Goal: Check status: Check status

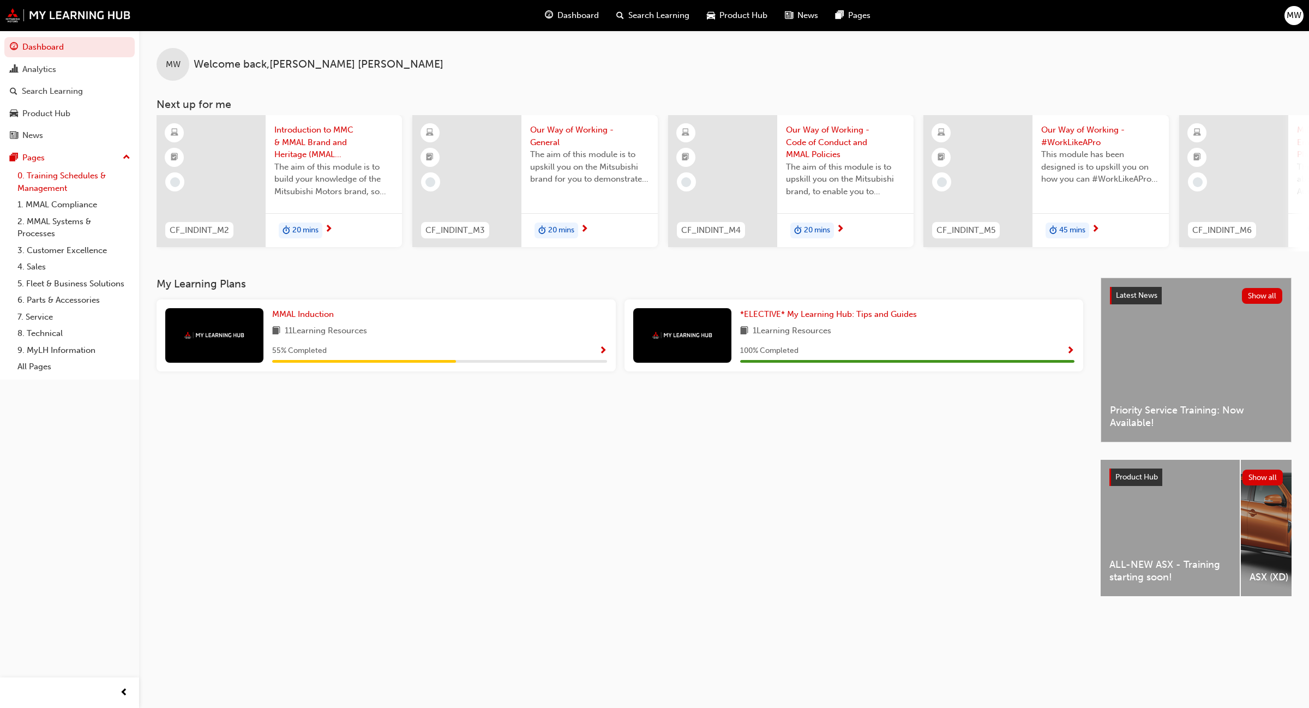
click at [50, 178] on link "0. Training Schedules & Management" at bounding box center [74, 181] width 122 height 29
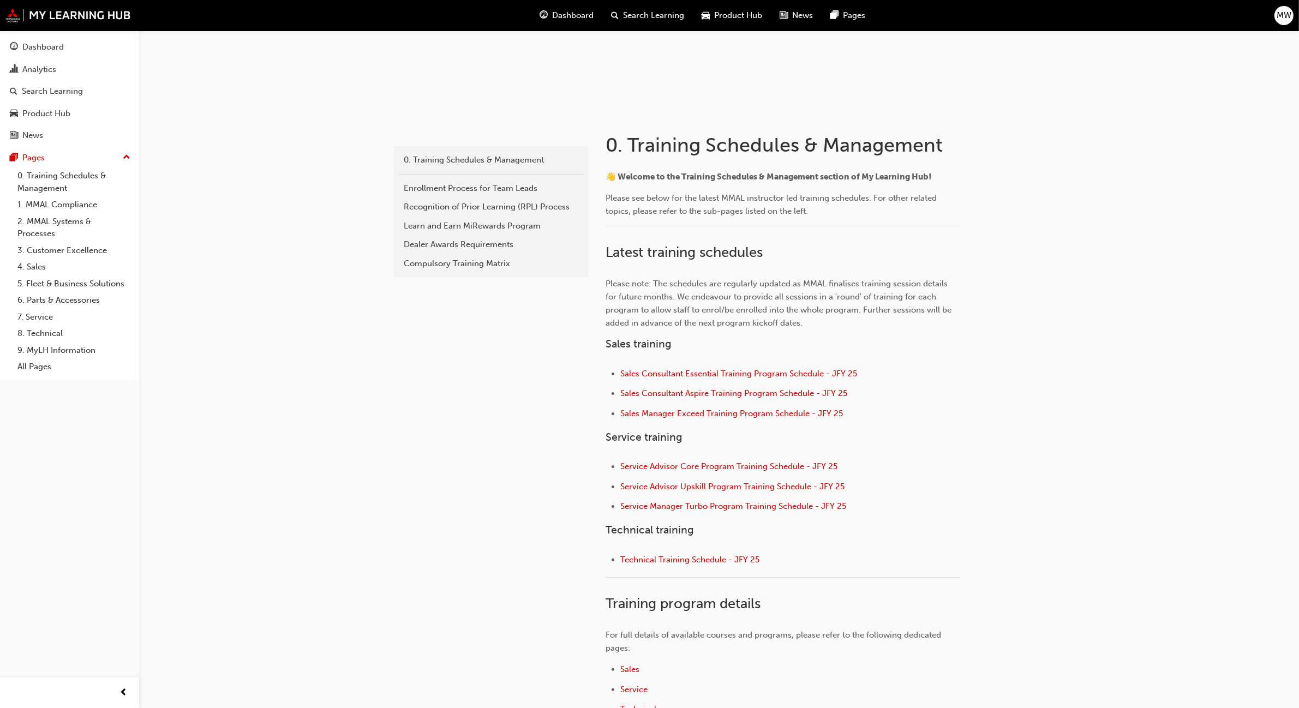
scroll to position [141, 0]
click at [748, 461] on span "Service Advisor Core Program Training Schedule - JFY 25" at bounding box center [728, 463] width 217 height 10
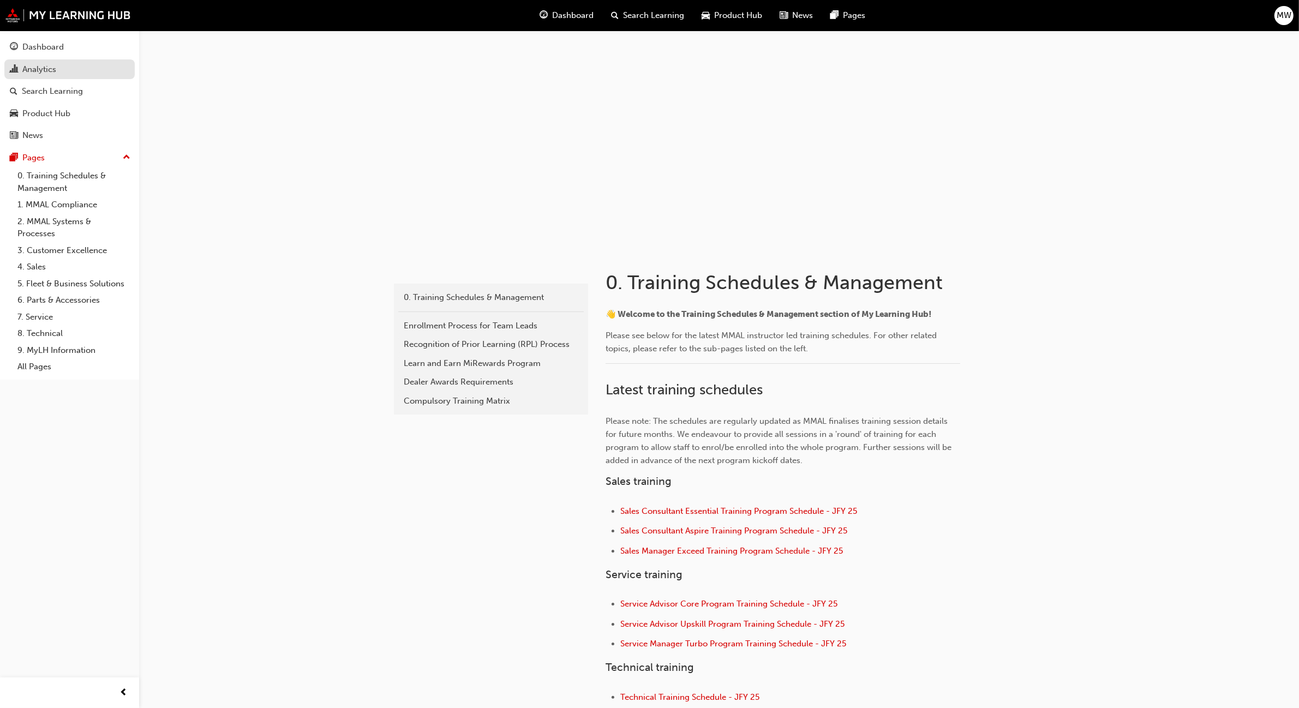
click at [41, 68] on div "Analytics" at bounding box center [39, 69] width 34 height 13
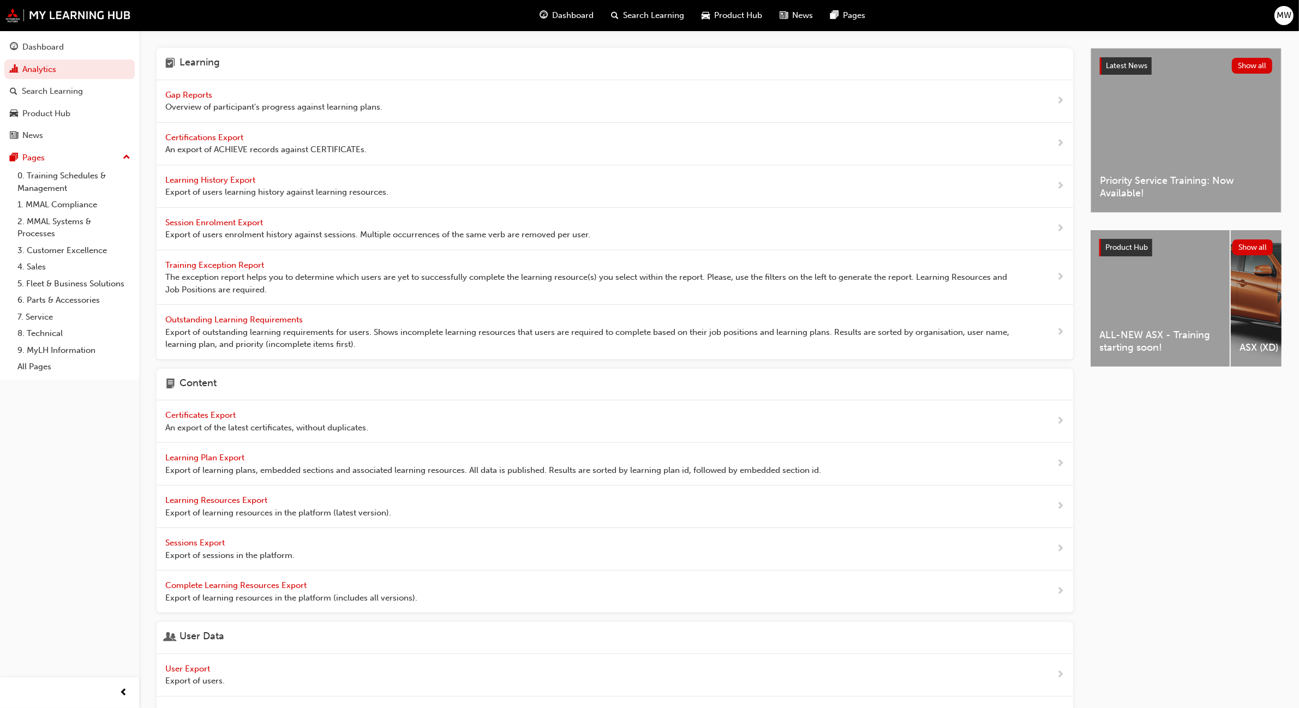
click at [185, 94] on span "Gap Reports" at bounding box center [189, 95] width 49 height 10
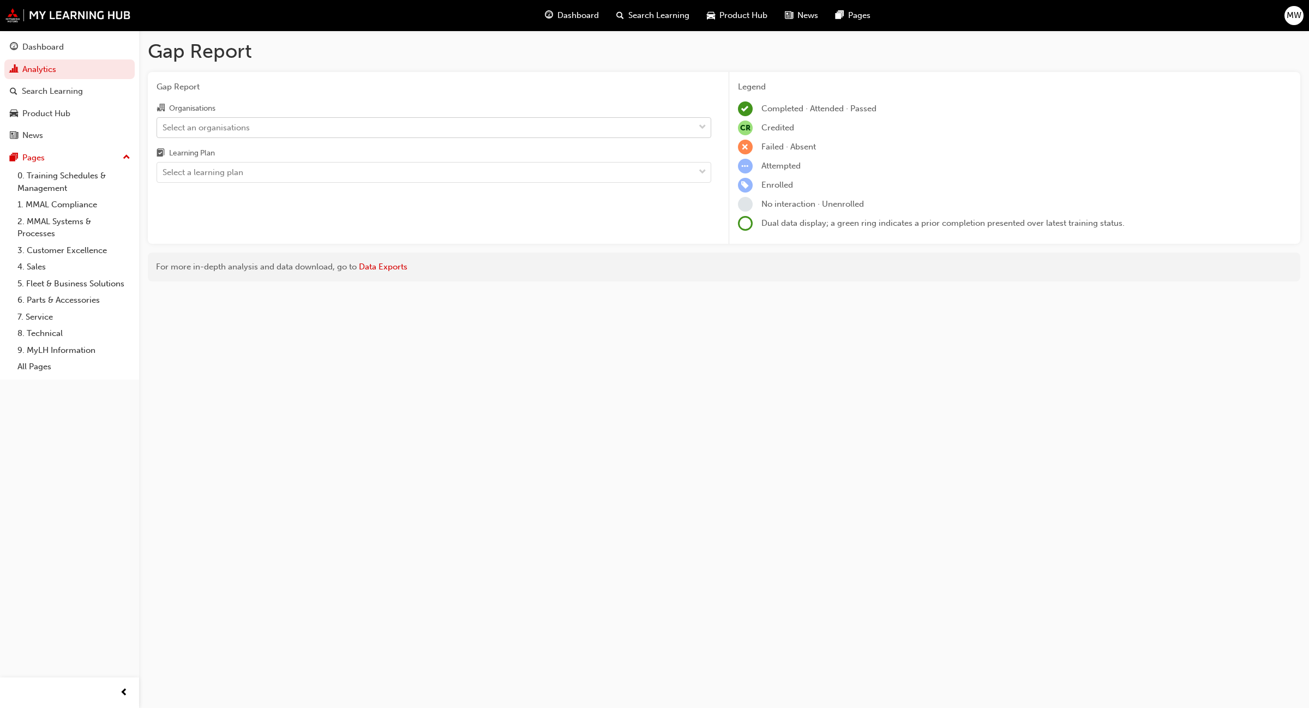
click at [701, 124] on span "down-icon" at bounding box center [703, 128] width 8 height 14
click at [164, 124] on input "Organisations Select an organisations" at bounding box center [163, 126] width 1 height 9
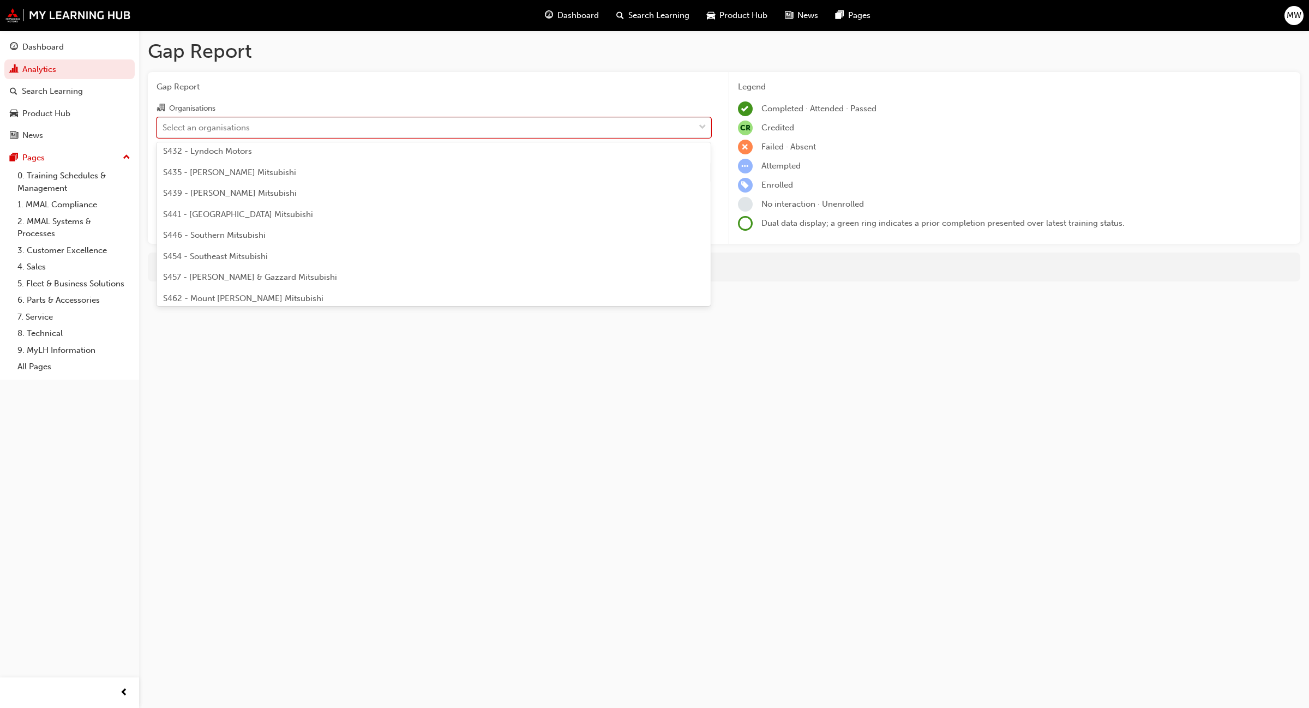
scroll to position [2291, 0]
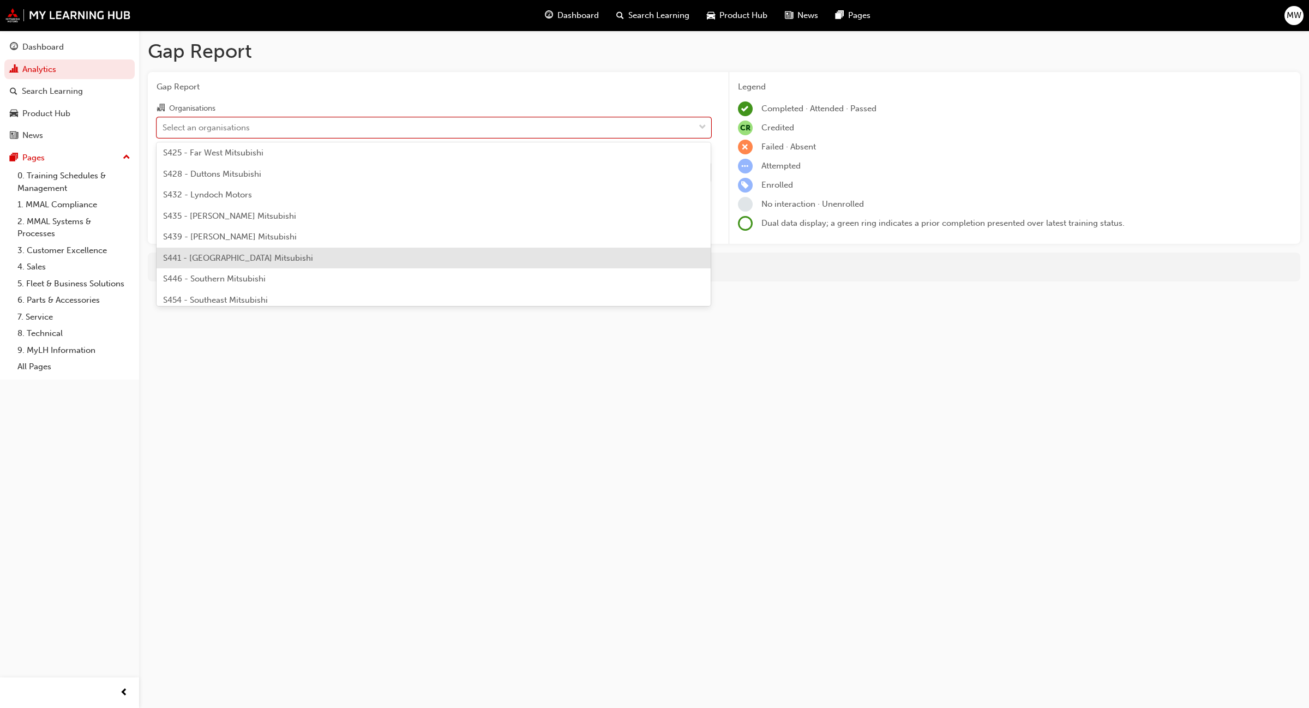
click at [400, 260] on div "S441 - [GEOGRAPHIC_DATA] Mitsubishi" at bounding box center [434, 258] width 555 height 21
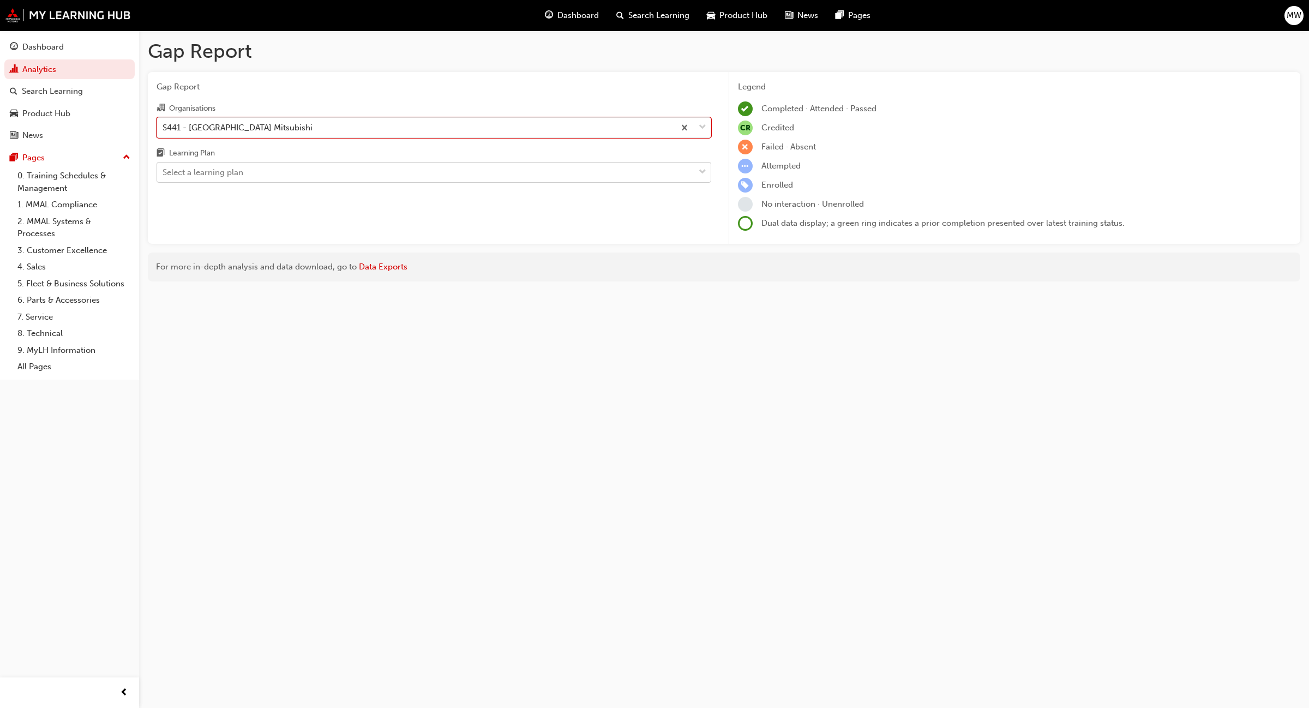
click at [683, 176] on div "Select a learning plan" at bounding box center [425, 172] width 537 height 19
click at [164, 176] on input "Learning Plan Select a learning plan" at bounding box center [163, 171] width 1 height 9
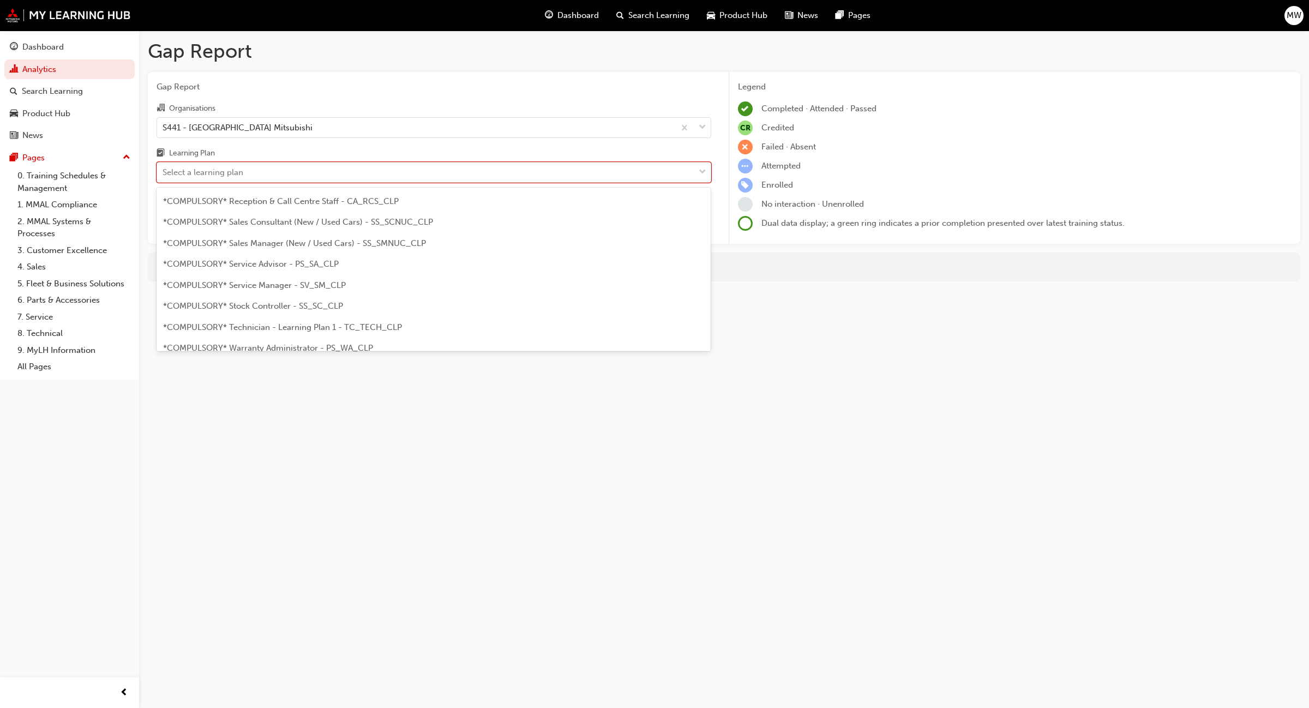
scroll to position [348, 0]
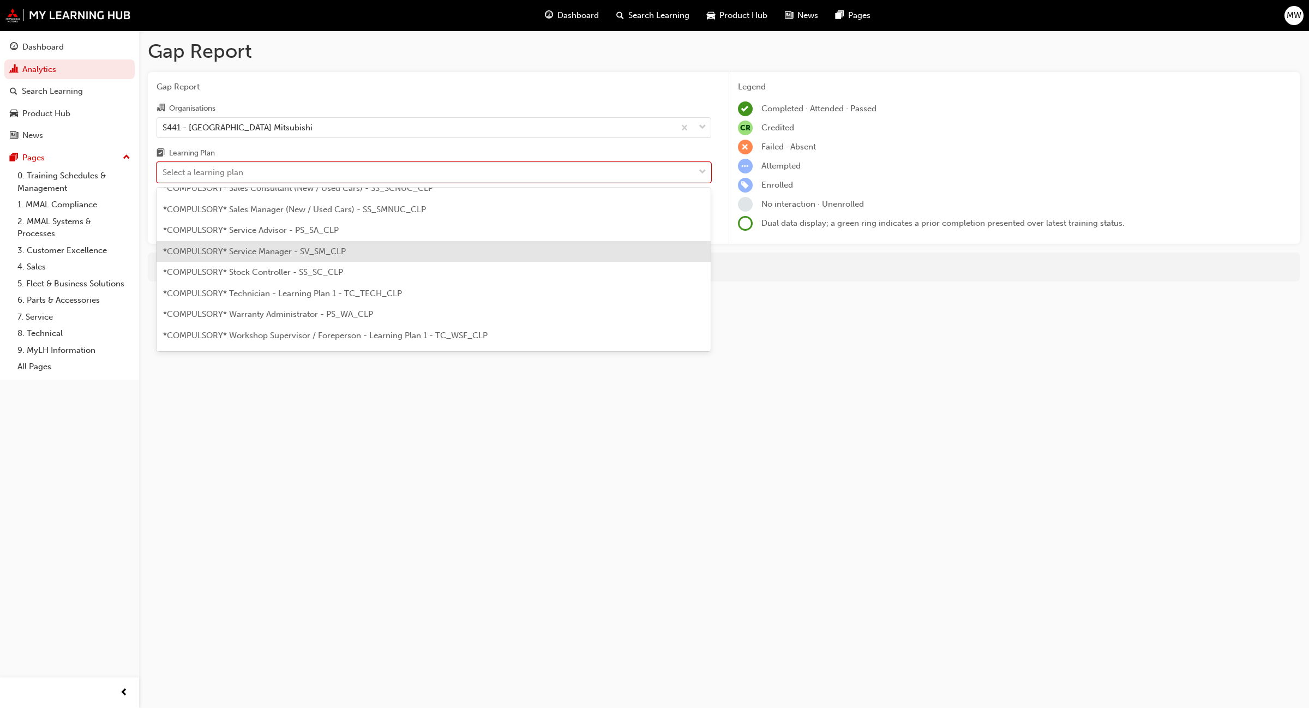
click at [296, 254] on span "*COMPULSORY* Service Manager - SV_SM_CLP" at bounding box center [254, 252] width 183 height 10
